Goal: Complete application form

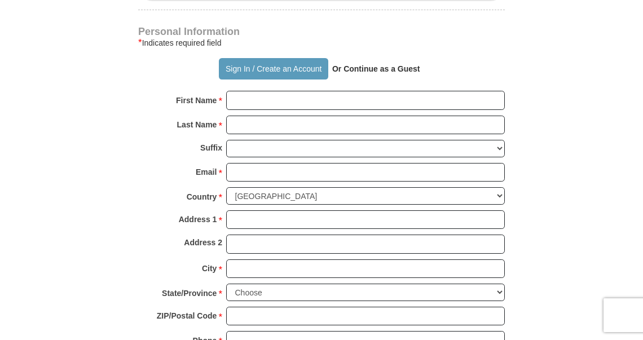
scroll to position [735, 0]
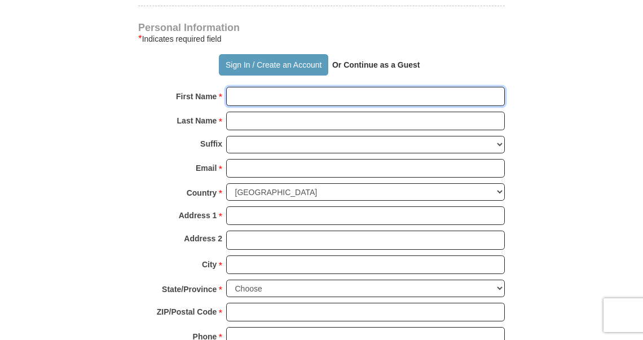
drag, startPoint x: 238, startPoint y: 94, endPoint x: 279, endPoint y: 97, distance: 40.7
click at [237, 96] on input "First Name *" at bounding box center [365, 96] width 279 height 19
type input "[PERSON_NAME]"
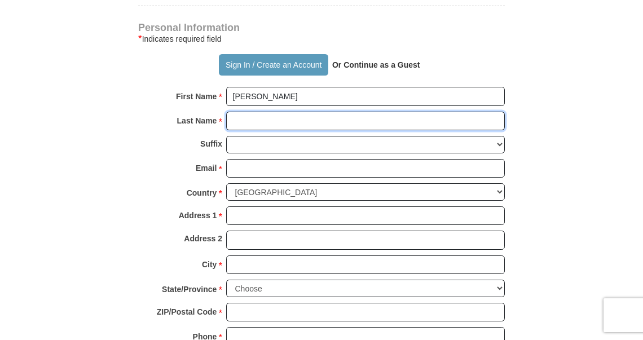
click at [254, 126] on input "Last Name *" at bounding box center [365, 121] width 279 height 19
type input "[PERSON_NAME]"
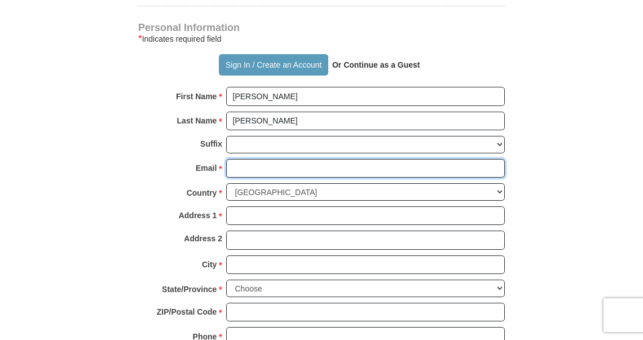
click at [247, 171] on input "Email *" at bounding box center [365, 168] width 279 height 19
type input "[EMAIL_ADDRESS][DOMAIN_NAME]"
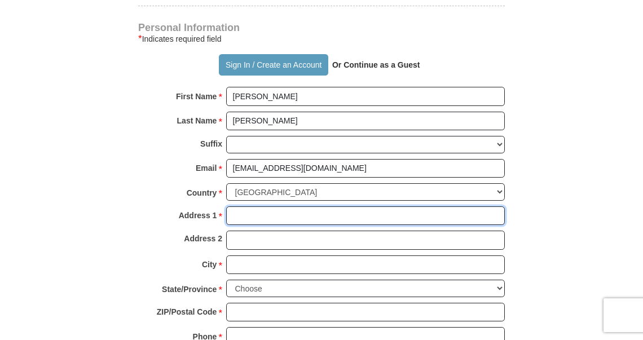
click at [258, 217] on input "Address 1 *" at bounding box center [365, 215] width 279 height 19
type input "[STREET_ADDRESS]"
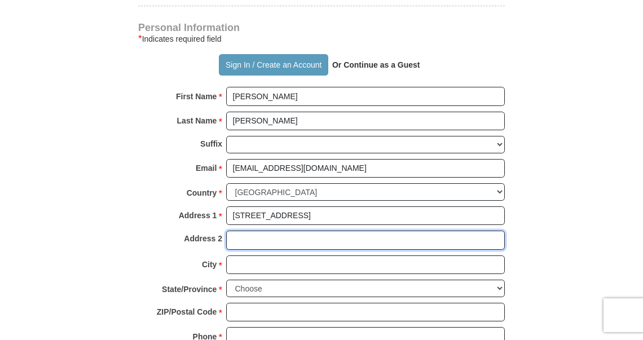
click at [254, 241] on input "Address 2" at bounding box center [365, 240] width 279 height 19
type input "#392"
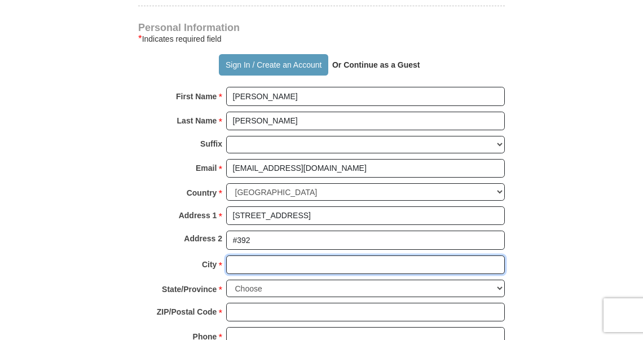
click at [246, 263] on input "City *" at bounding box center [365, 264] width 279 height 19
type input "[PERSON_NAME]"
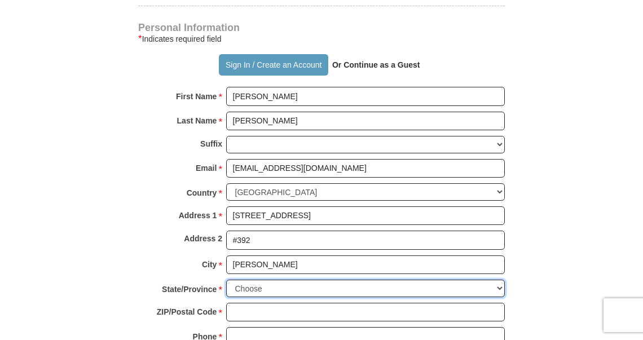
select select "MD"
click at [226, 280] on select "Choose [US_STATE] [US_STATE] [US_STATE] [US_STATE] [US_STATE] Armed Forces Amer…" at bounding box center [365, 288] width 279 height 17
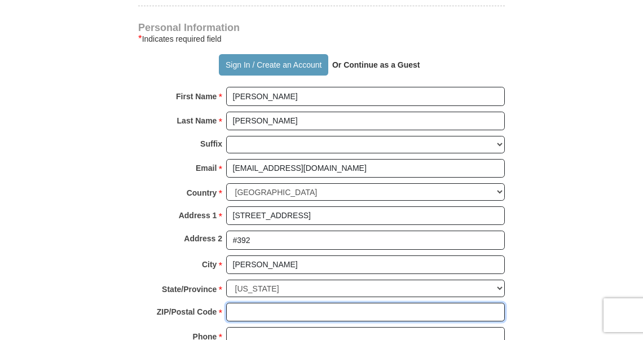
click at [252, 308] on input "ZIP/Postal Code *" at bounding box center [365, 312] width 279 height 19
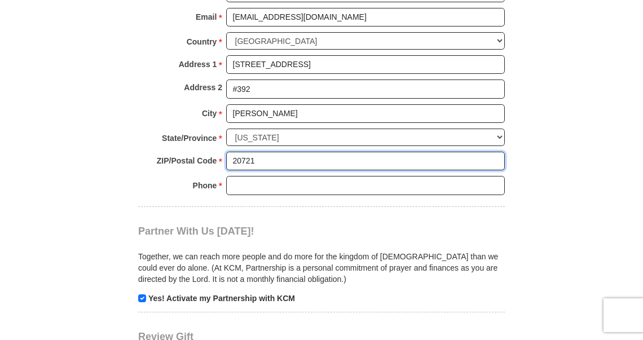
scroll to position [855, 0]
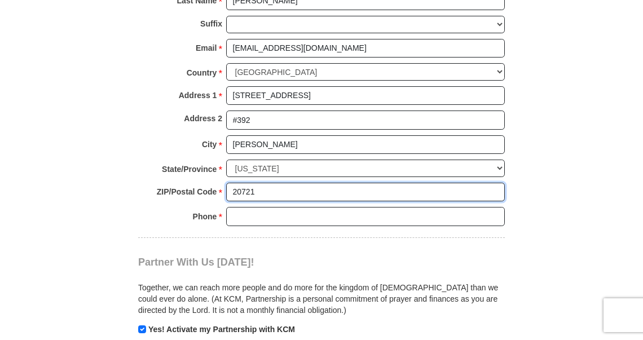
type input "20721"
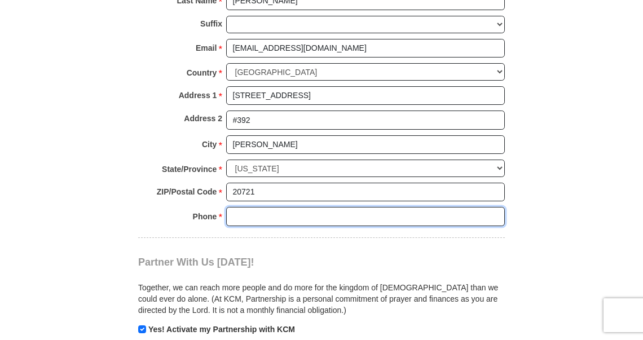
drag, startPoint x: 262, startPoint y: 215, endPoint x: 267, endPoint y: 217, distance: 6.1
click at [262, 214] on input "Phone * *" at bounding box center [365, 216] width 279 height 19
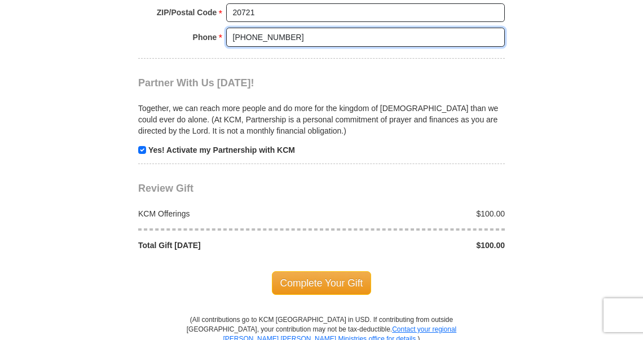
scroll to position [1038, 0]
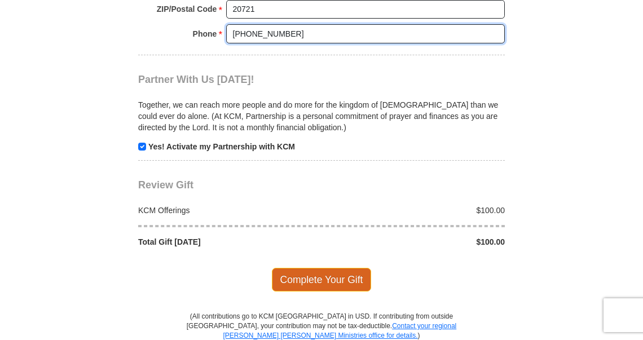
type input "[PHONE_NUMBER]"
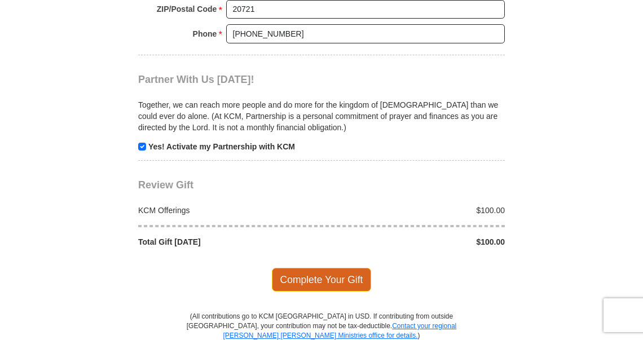
click at [339, 277] on span "Complete Your Gift" at bounding box center [322, 280] width 100 height 24
